Goal: Transaction & Acquisition: Purchase product/service

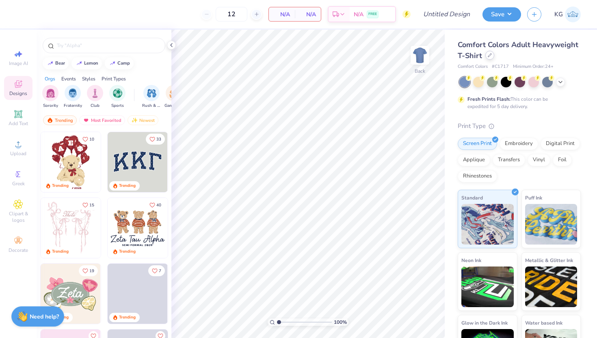
click at [491, 56] on div at bounding box center [489, 55] width 9 height 9
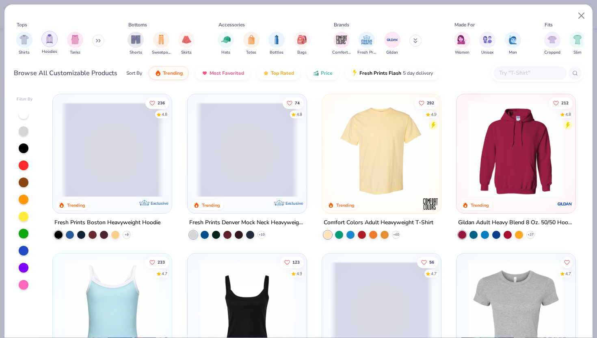
click at [45, 43] on img "filter for Hoodies" at bounding box center [49, 38] width 9 height 9
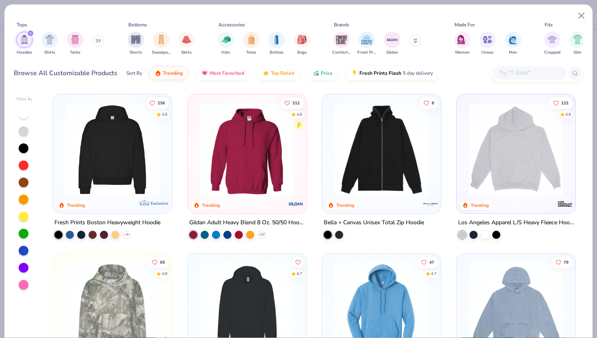
click at [505, 167] on img at bounding box center [515, 149] width 103 height 95
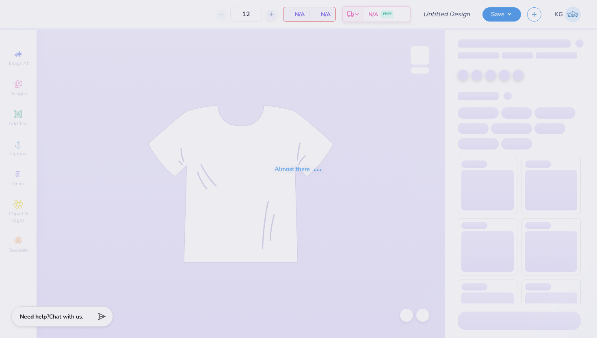
type input "ZETA GM 1"
type input "24"
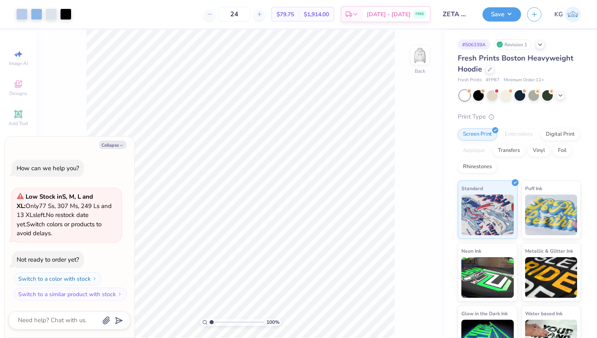
click at [491, 75] on div "Fresh Prints Boston Heavyweight Hoodie Fresh Prints # FP87 Minimum Order: 12 +" at bounding box center [518, 68] width 123 height 31
click at [489, 70] on icon at bounding box center [489, 69] width 4 height 4
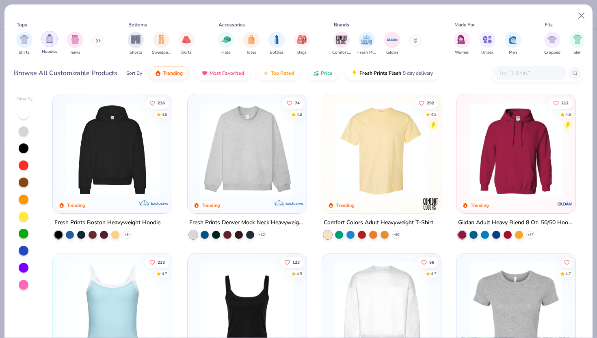
click at [49, 39] on img "filter for Hoodies" at bounding box center [49, 38] width 9 height 9
type textarea "x"
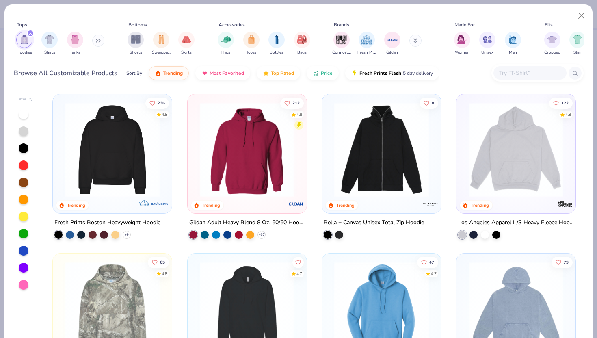
click at [507, 167] on img at bounding box center [515, 149] width 103 height 95
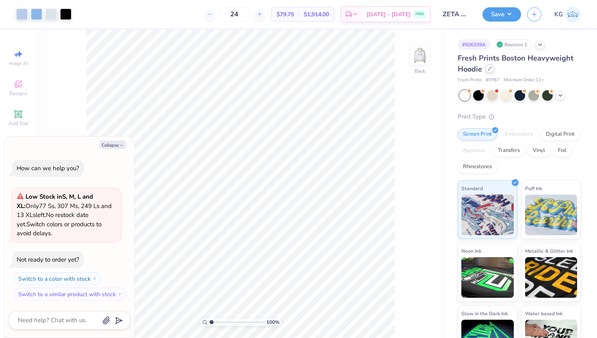
click at [489, 70] on icon at bounding box center [489, 68] width 3 height 3
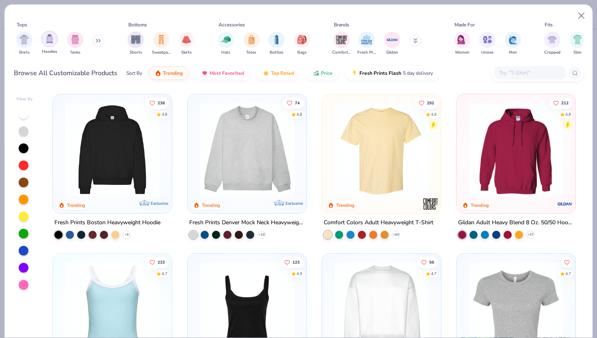
click at [52, 39] on img "filter for Hoodies" at bounding box center [49, 38] width 9 height 9
type textarea "x"
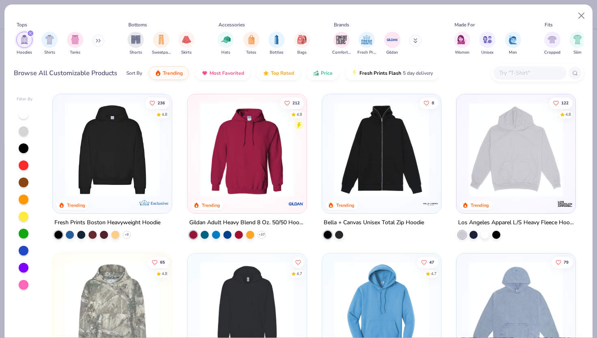
click at [228, 152] on img at bounding box center [247, 149] width 103 height 95
